Goal: Navigation & Orientation: Find specific page/section

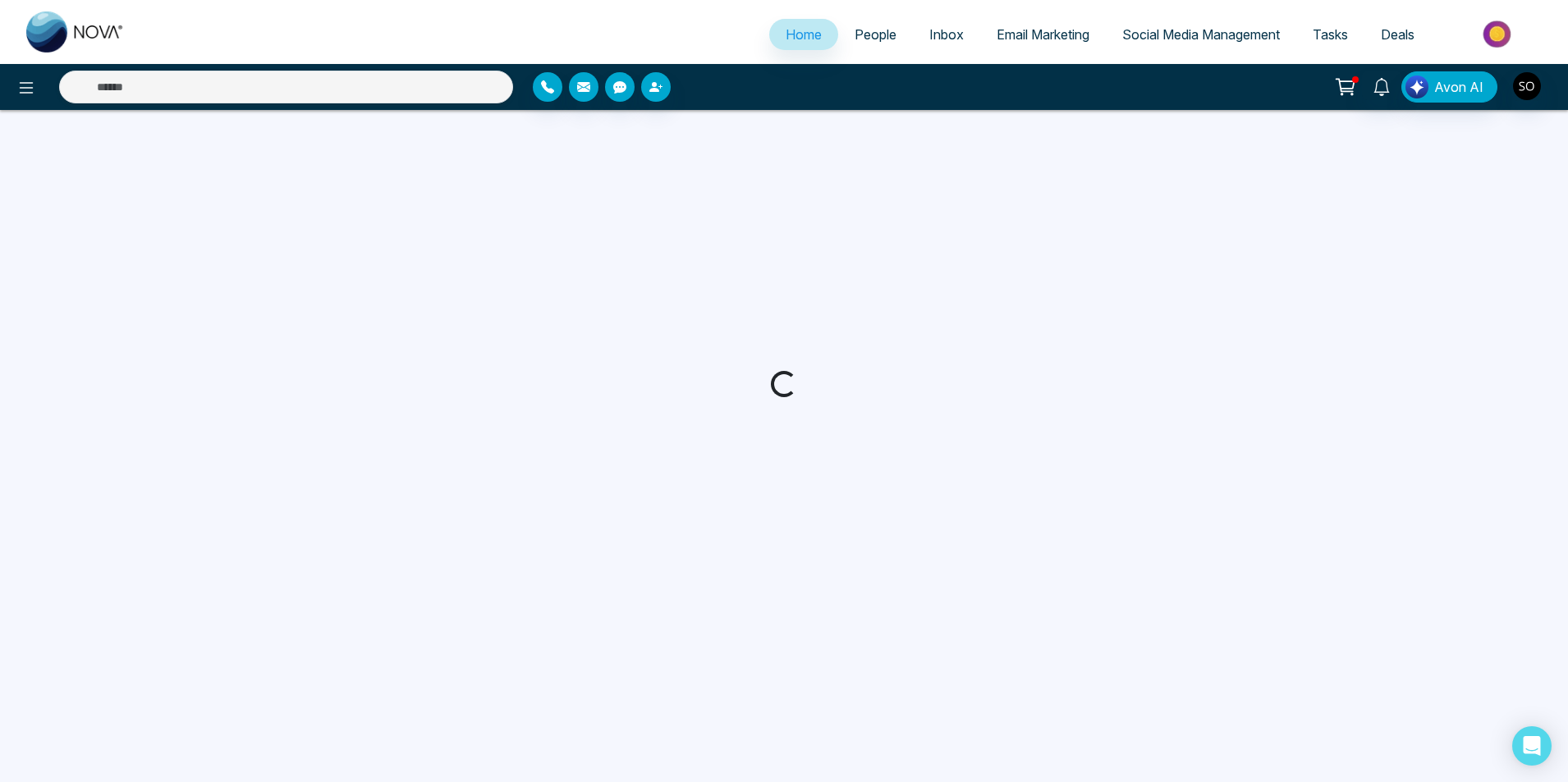
select select "*"
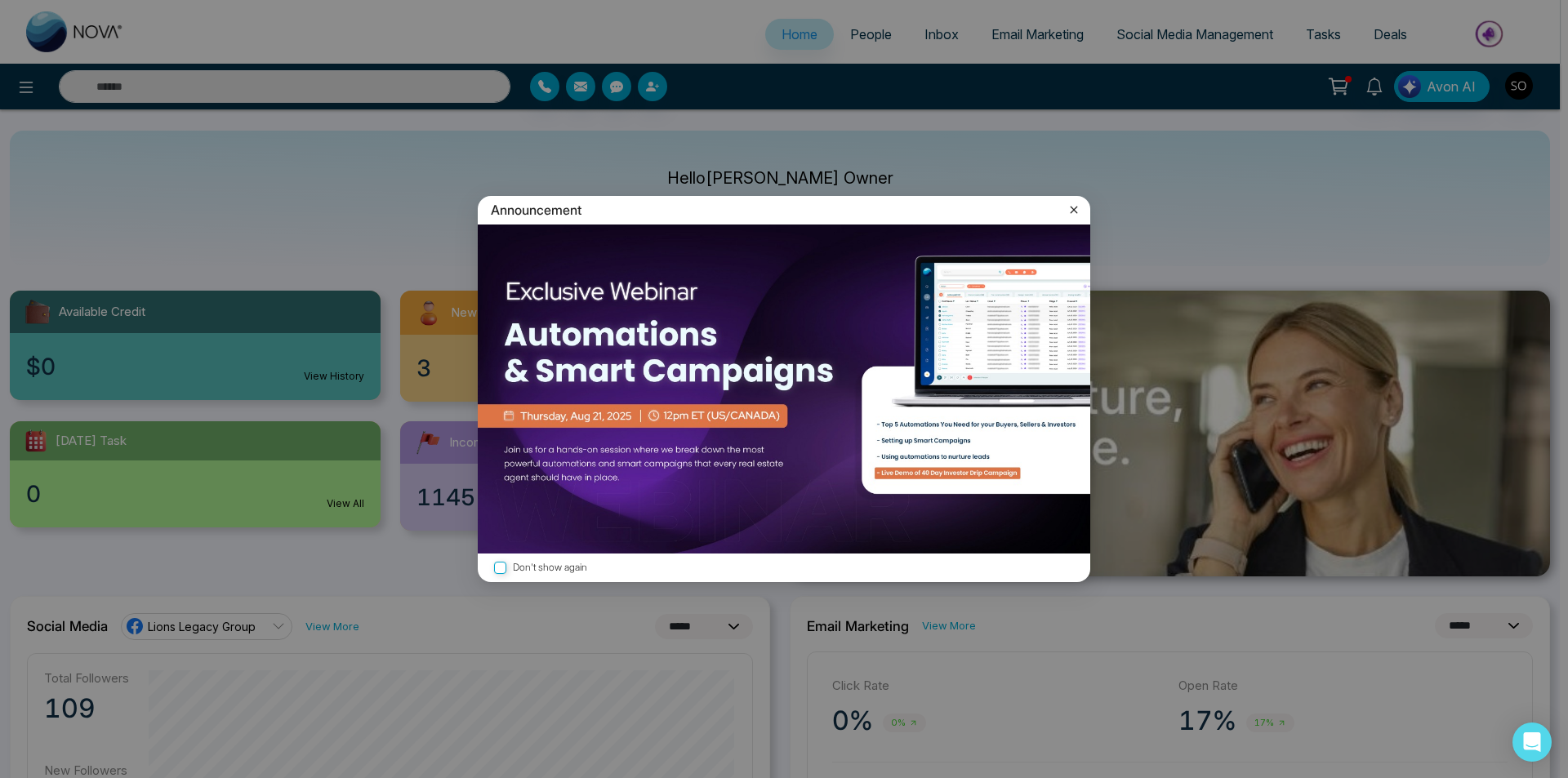
click at [1075, 211] on icon at bounding box center [1074, 209] width 7 height 7
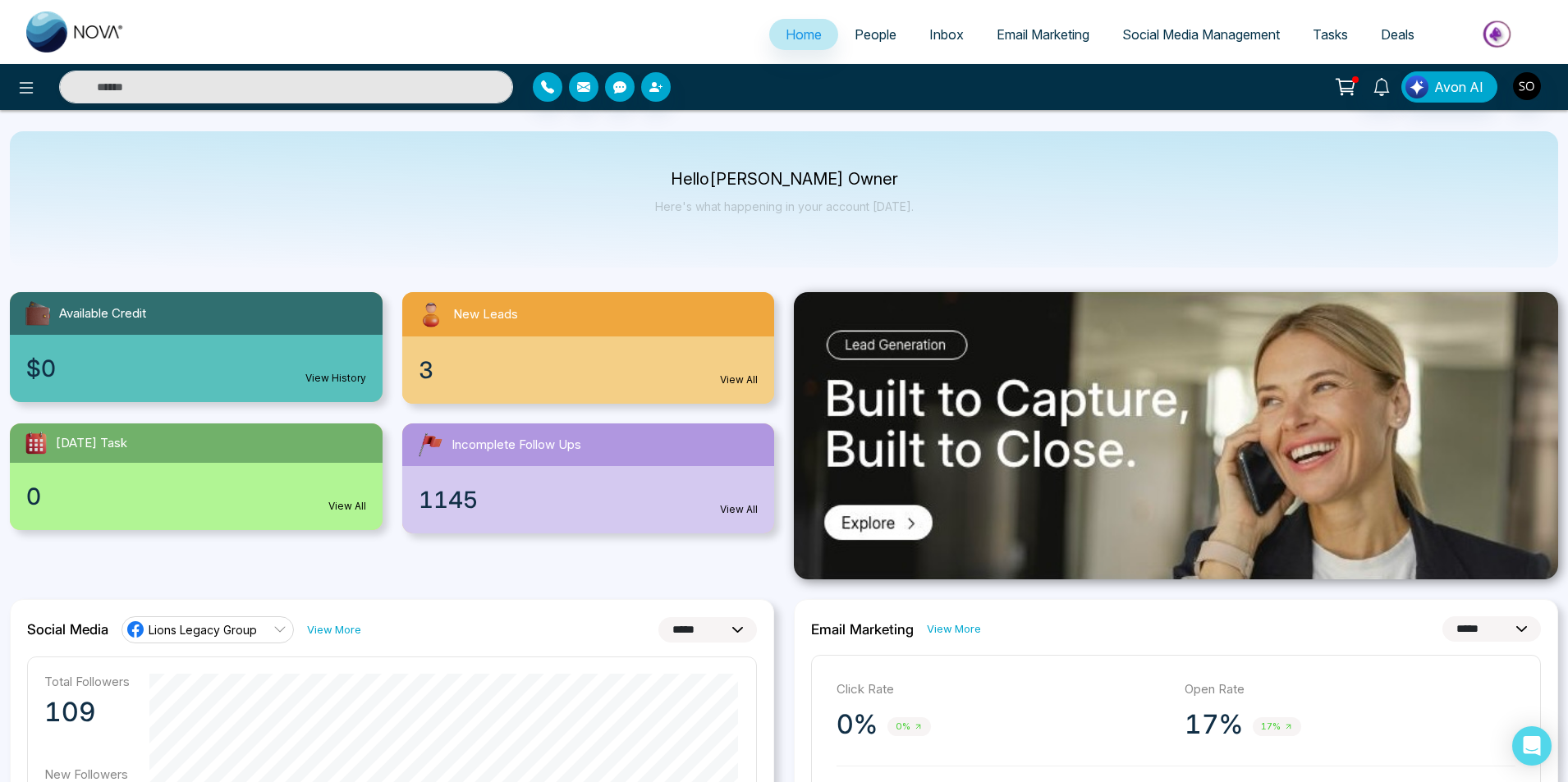
click at [751, 378] on link "View All" at bounding box center [739, 380] width 38 height 15
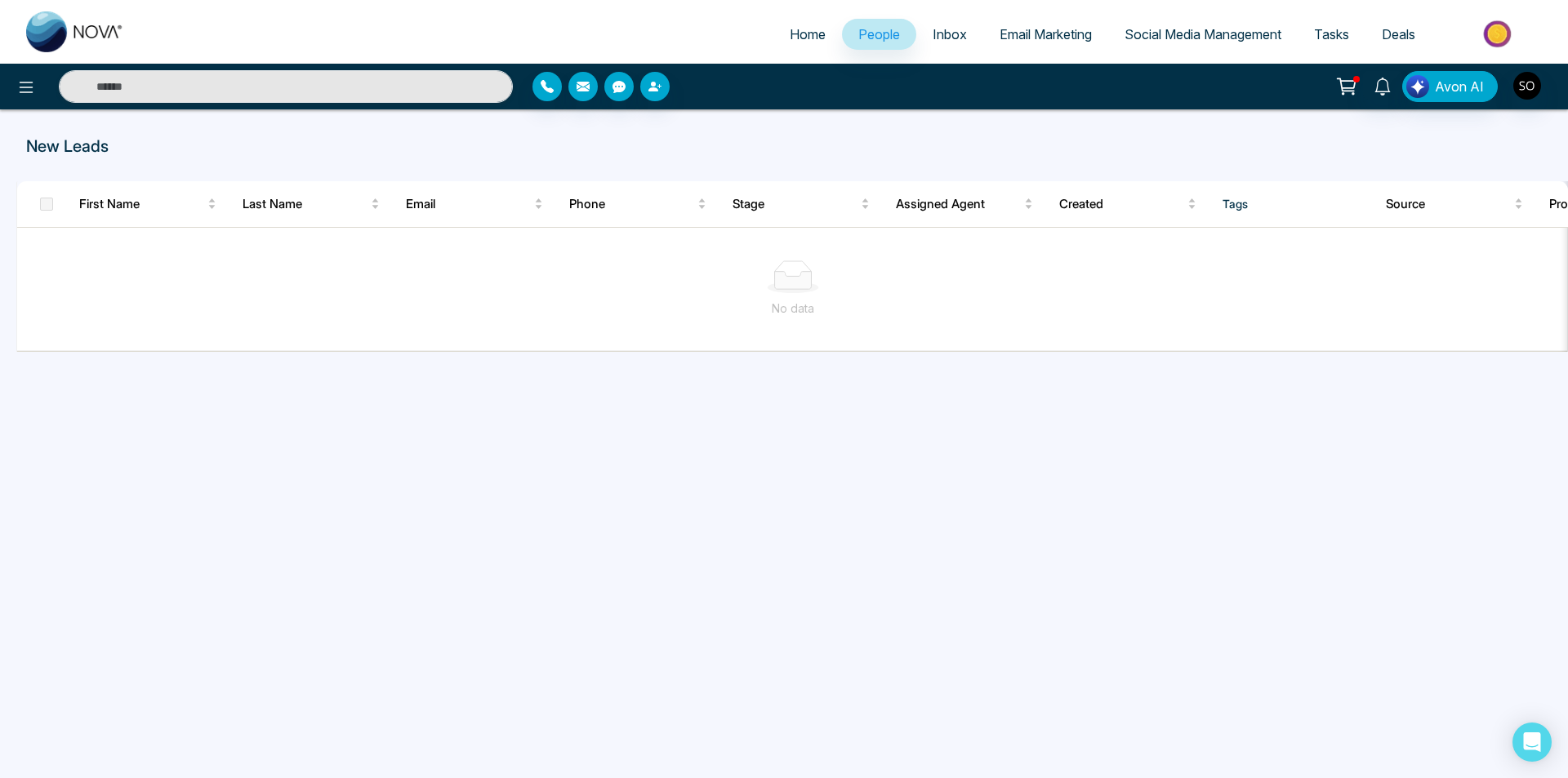
click at [858, 32] on span "People" at bounding box center [879, 35] width 42 height 16
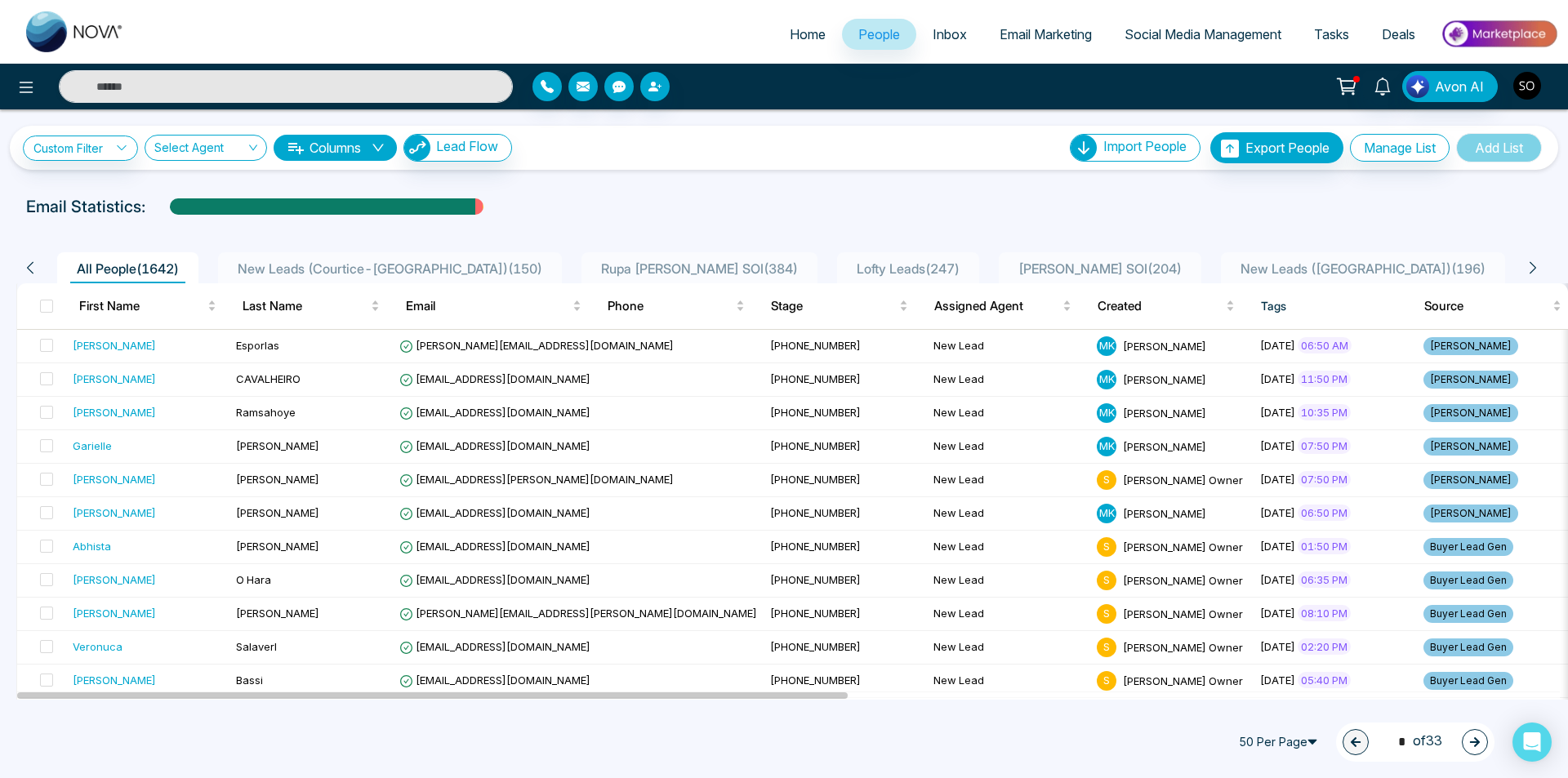
click at [1529, 88] on img "button" at bounding box center [1527, 86] width 28 height 28
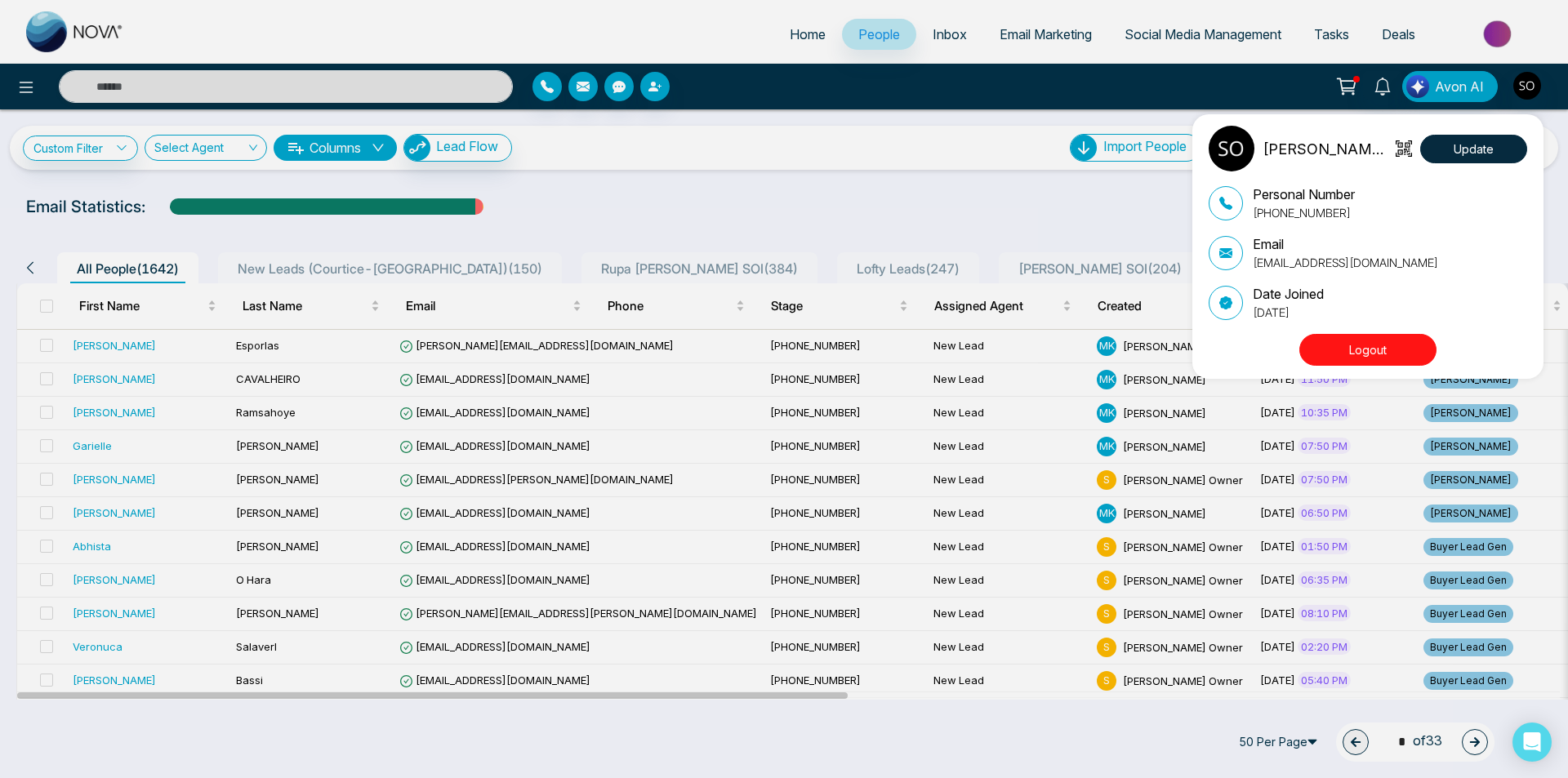
click at [1396, 336] on button "Logout" at bounding box center [1367, 350] width 137 height 32
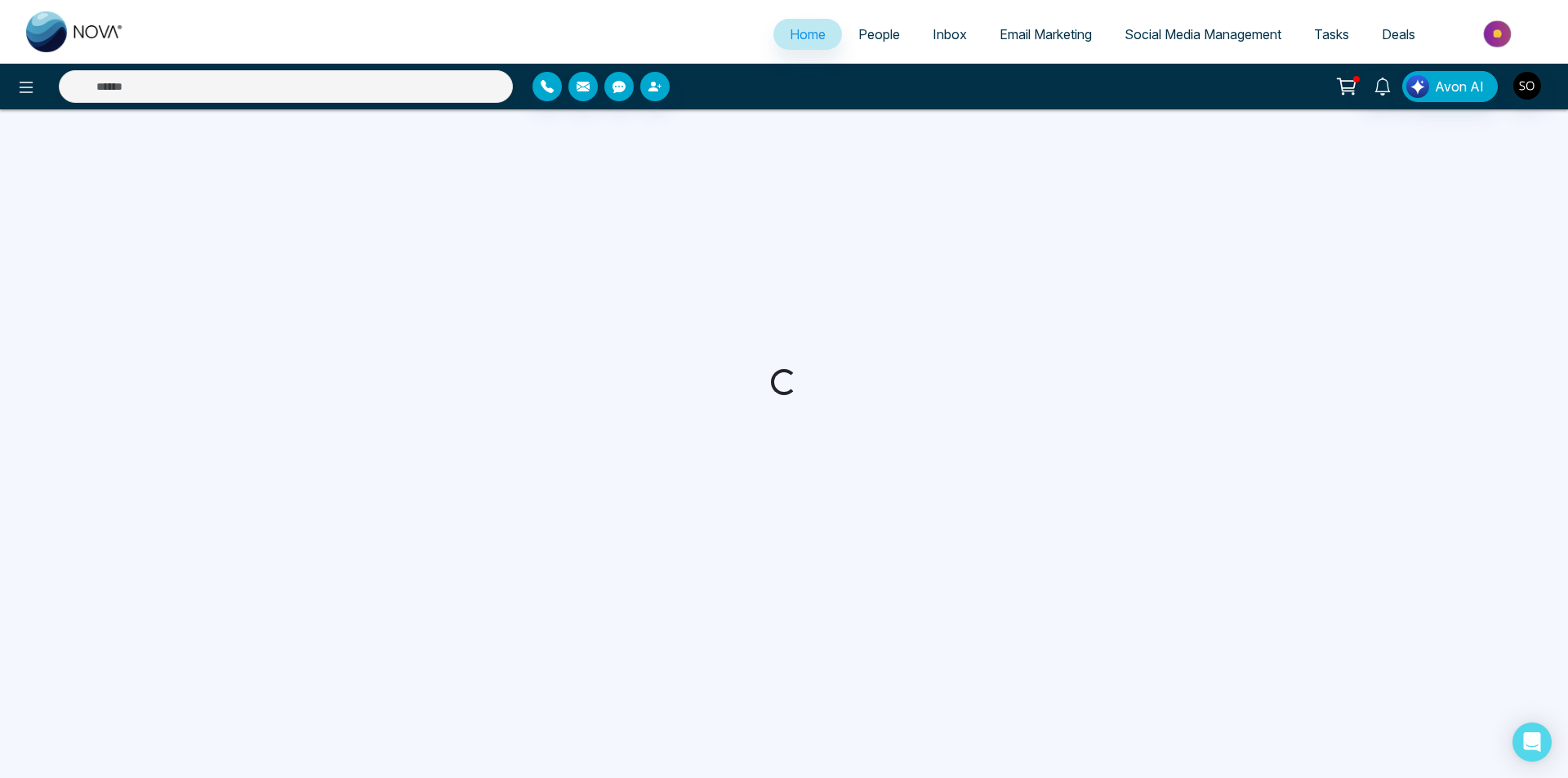
select select "*"
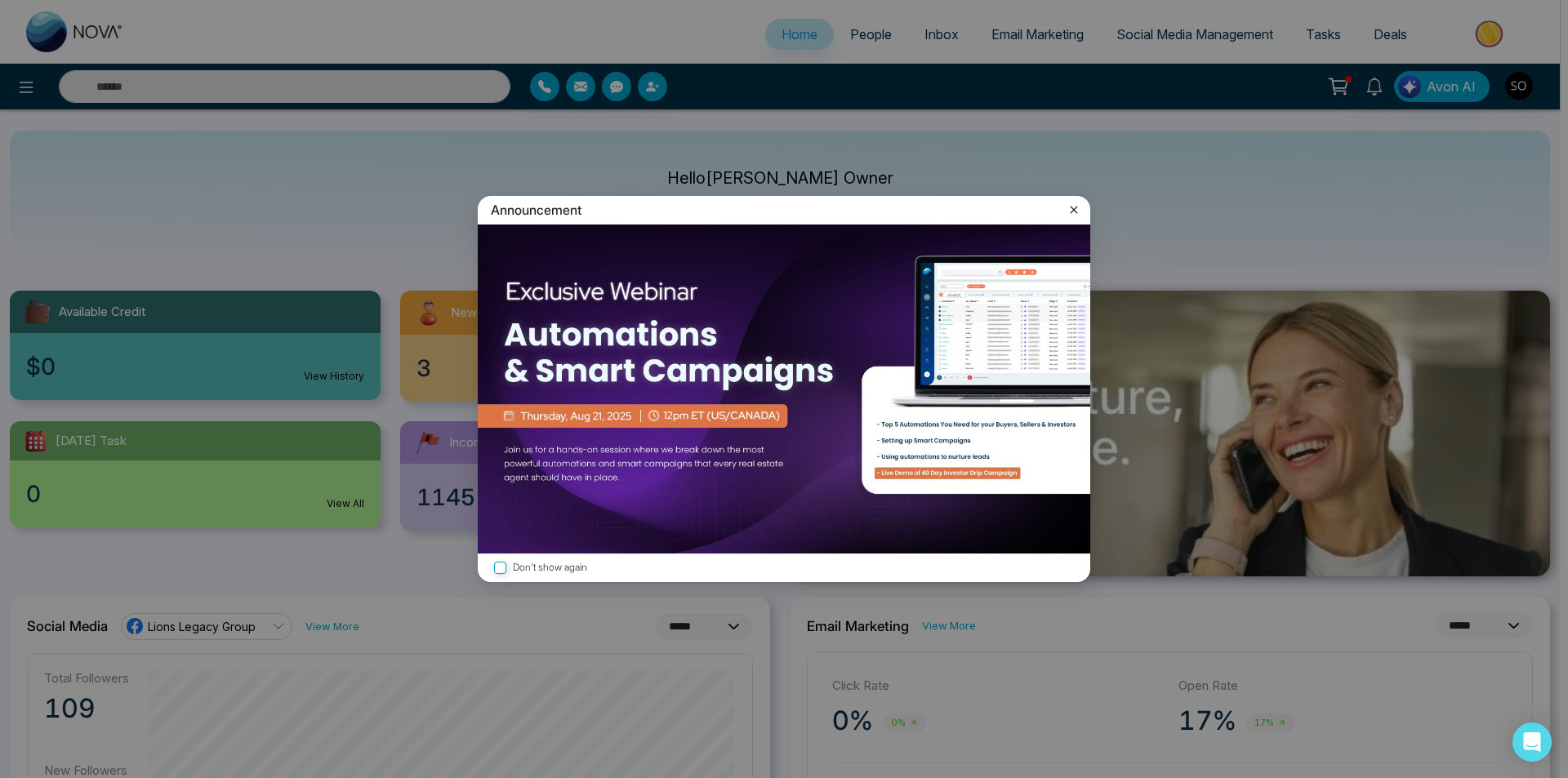
click at [1071, 212] on icon at bounding box center [1074, 209] width 7 height 7
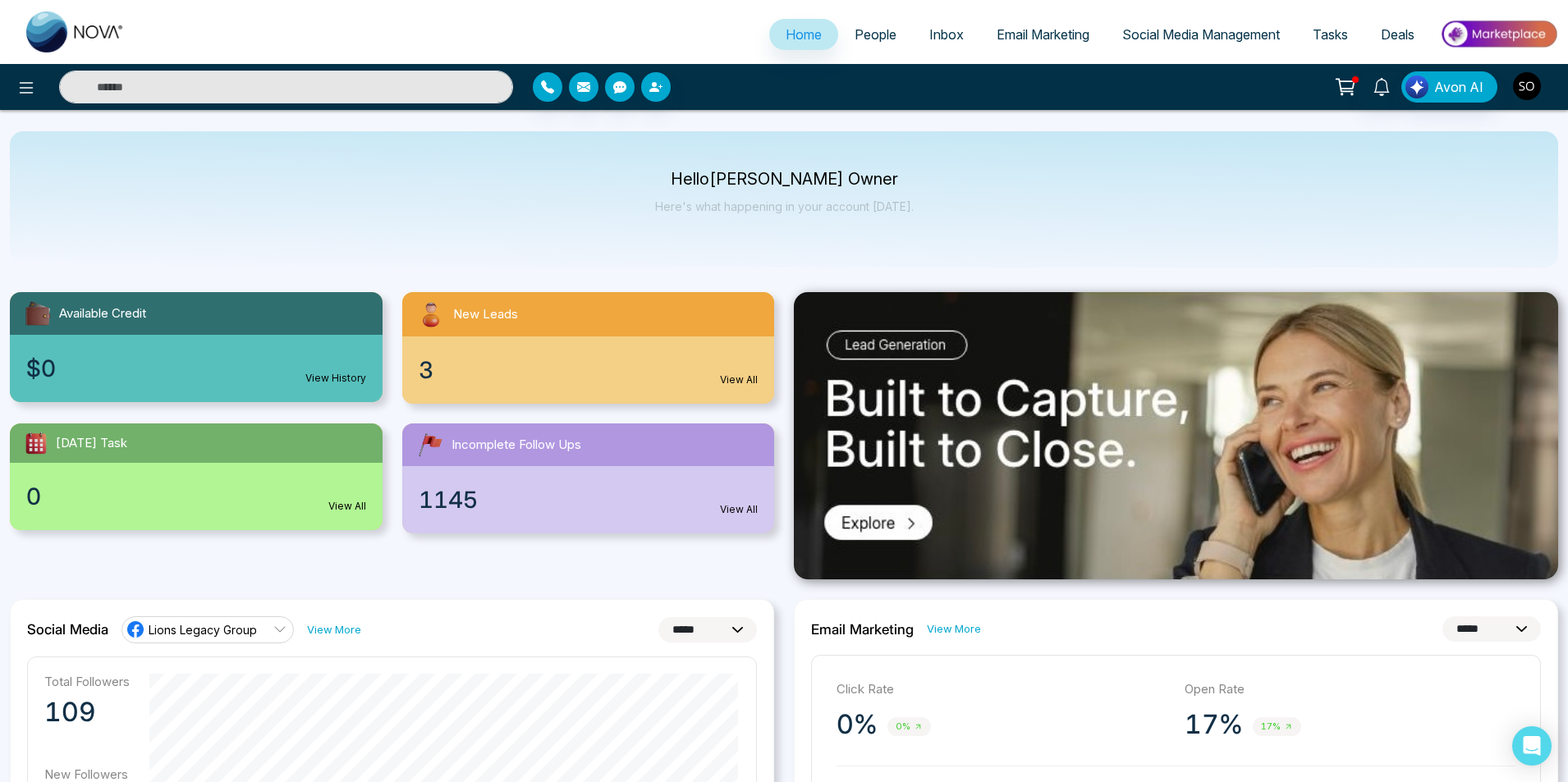
click at [1532, 86] on img "button" at bounding box center [1527, 86] width 28 height 28
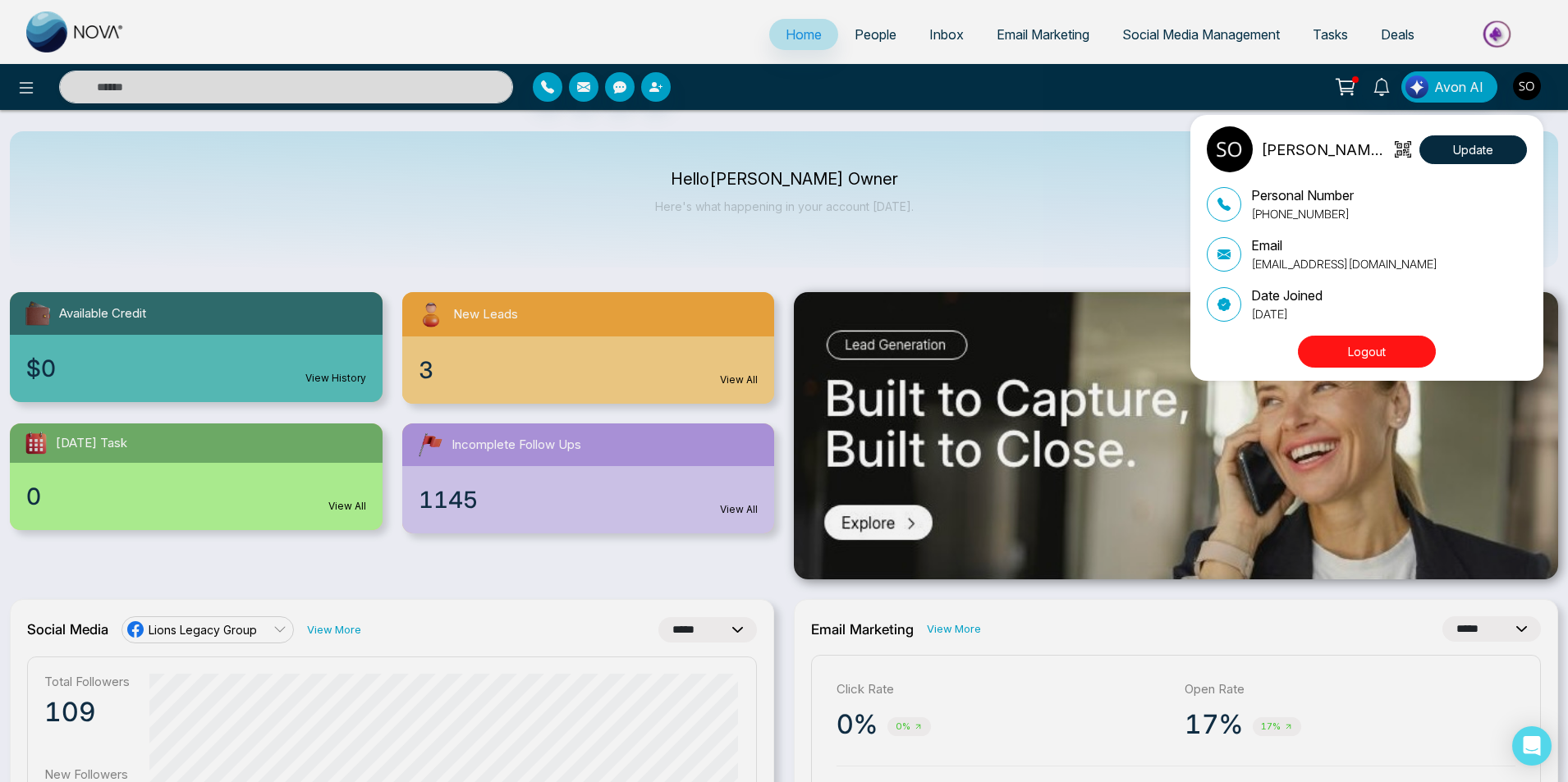
click at [1392, 360] on button "Logout" at bounding box center [1366, 351] width 138 height 32
